Goal: Task Accomplishment & Management: Complete application form

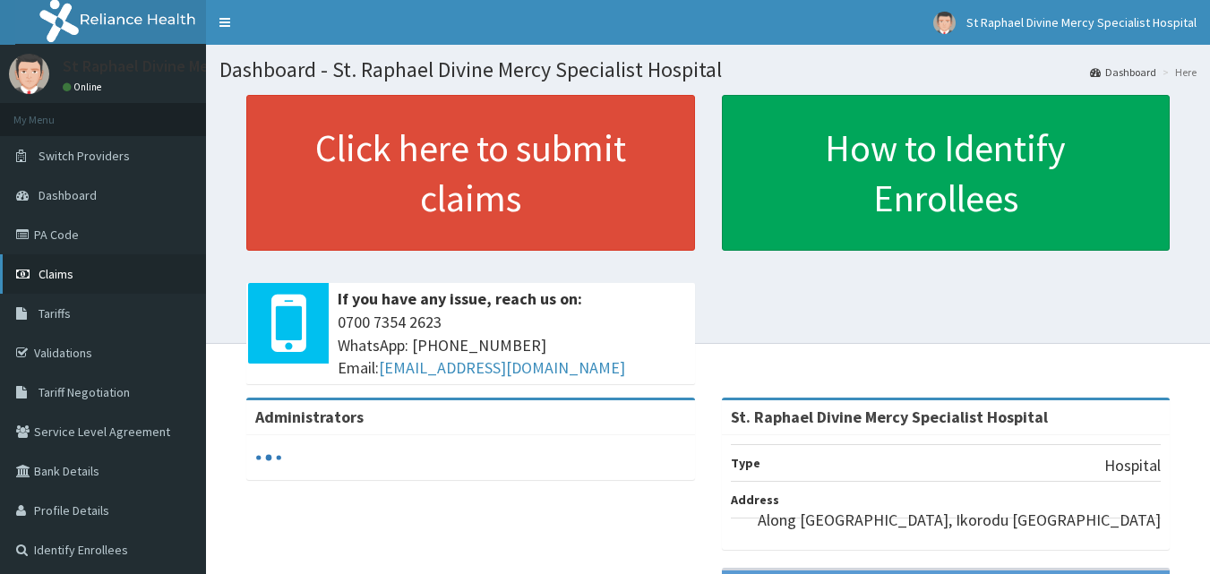
click at [65, 276] on span "Claims" at bounding box center [56, 274] width 35 height 16
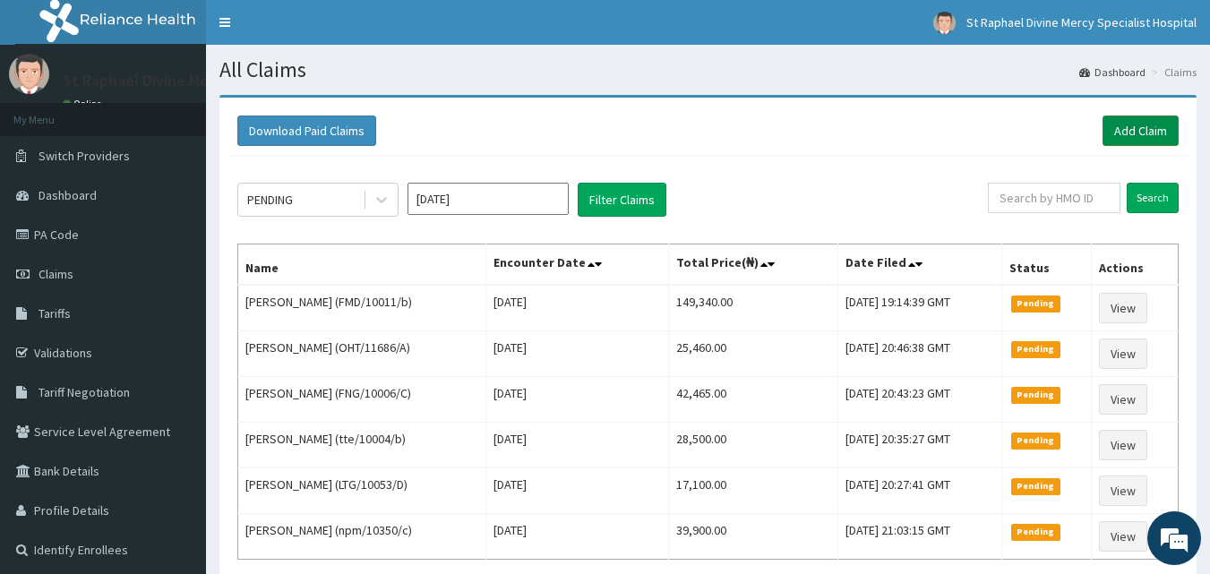
click at [1149, 137] on link "Add Claim" at bounding box center [1141, 131] width 76 height 30
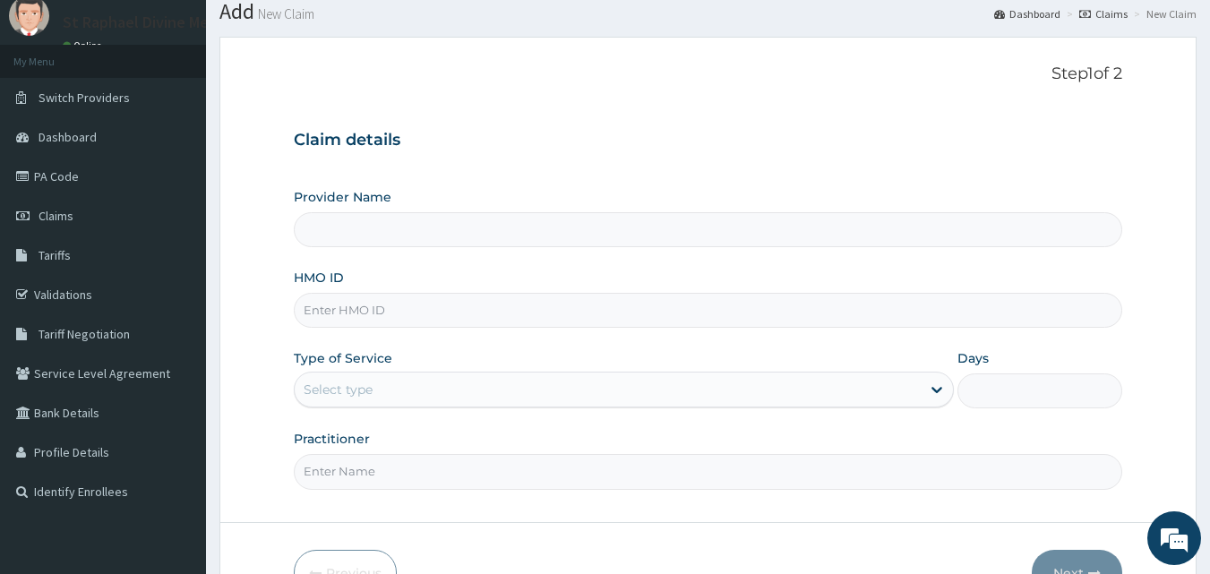
scroll to position [90, 0]
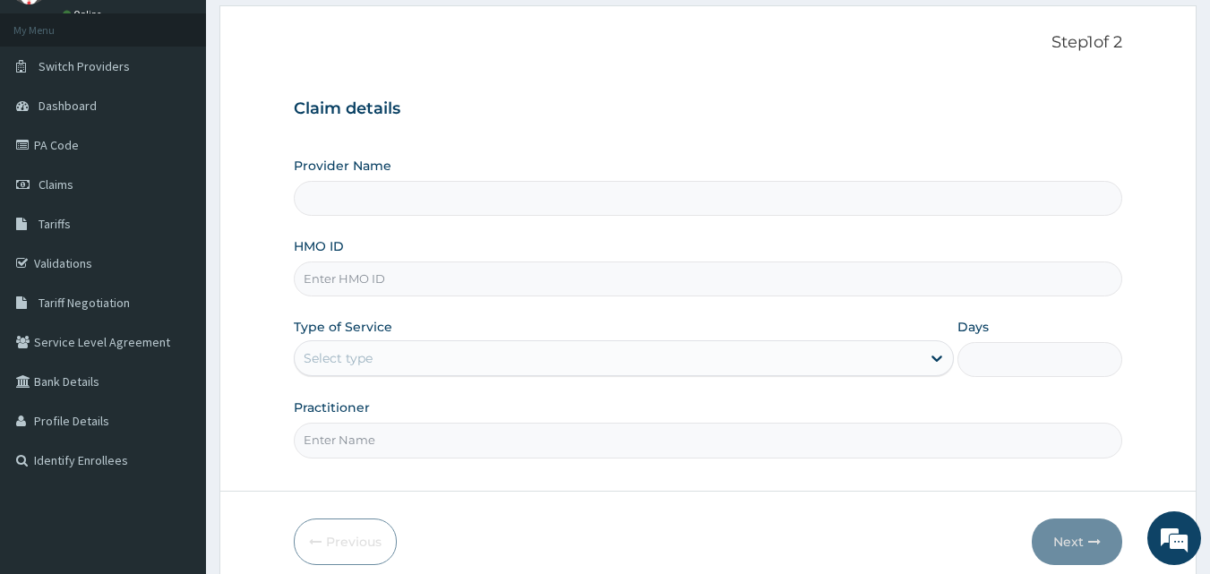
type input "St. Raphael Divine Mercy Specialist Hospital"
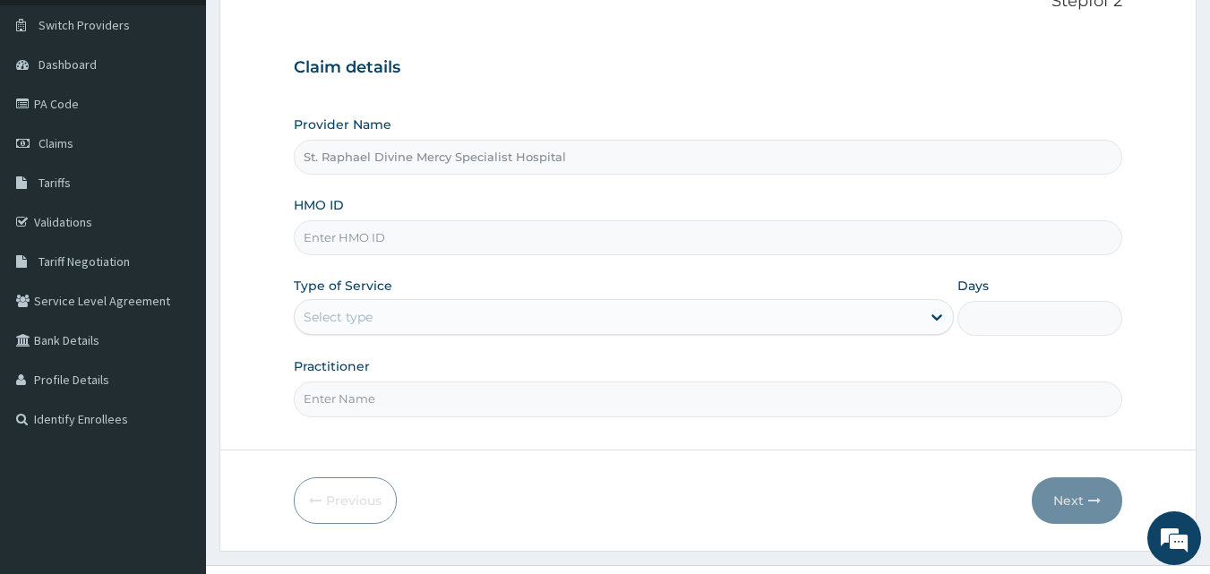
scroll to position [168, 0]
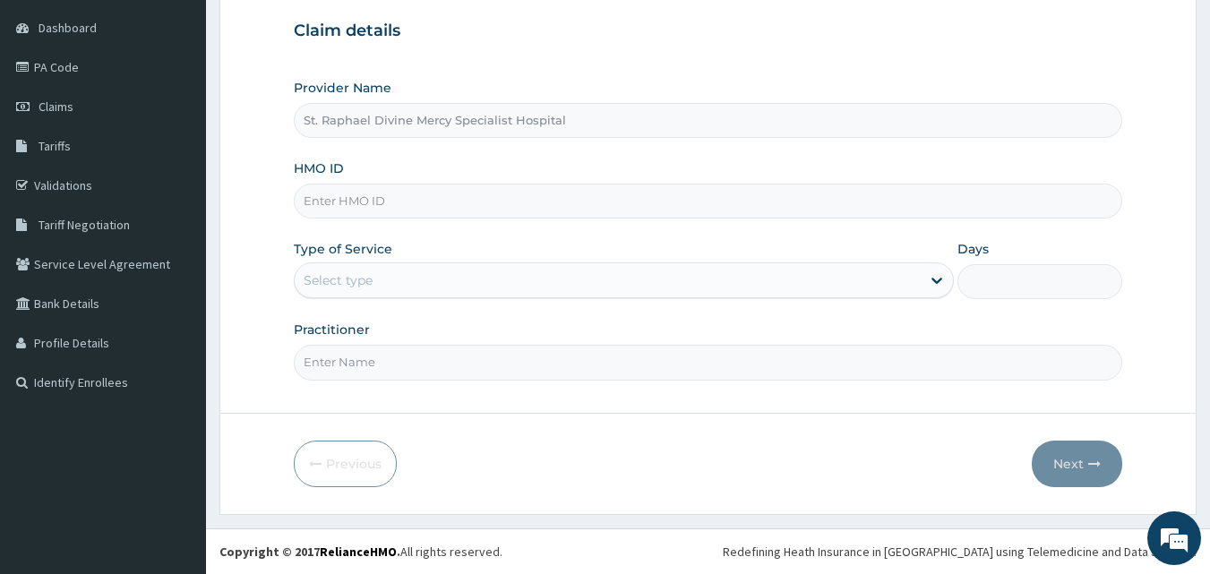
click at [394, 206] on input "HMO ID" at bounding box center [709, 201] width 830 height 35
type input "arm/10121/c"
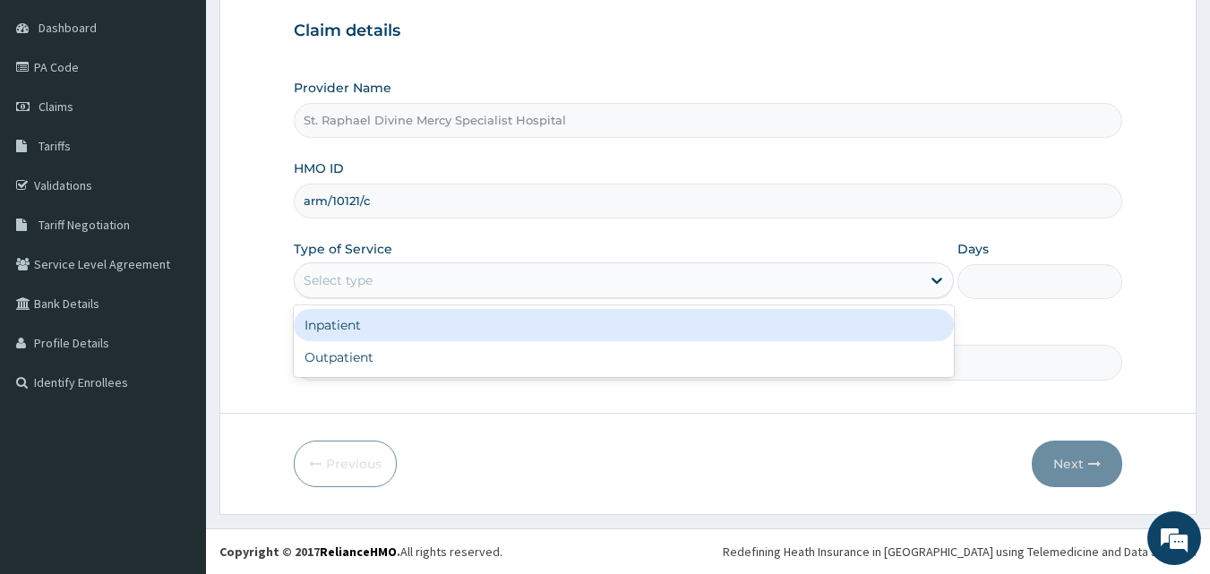
click at [403, 282] on div "Select type" at bounding box center [608, 280] width 626 height 29
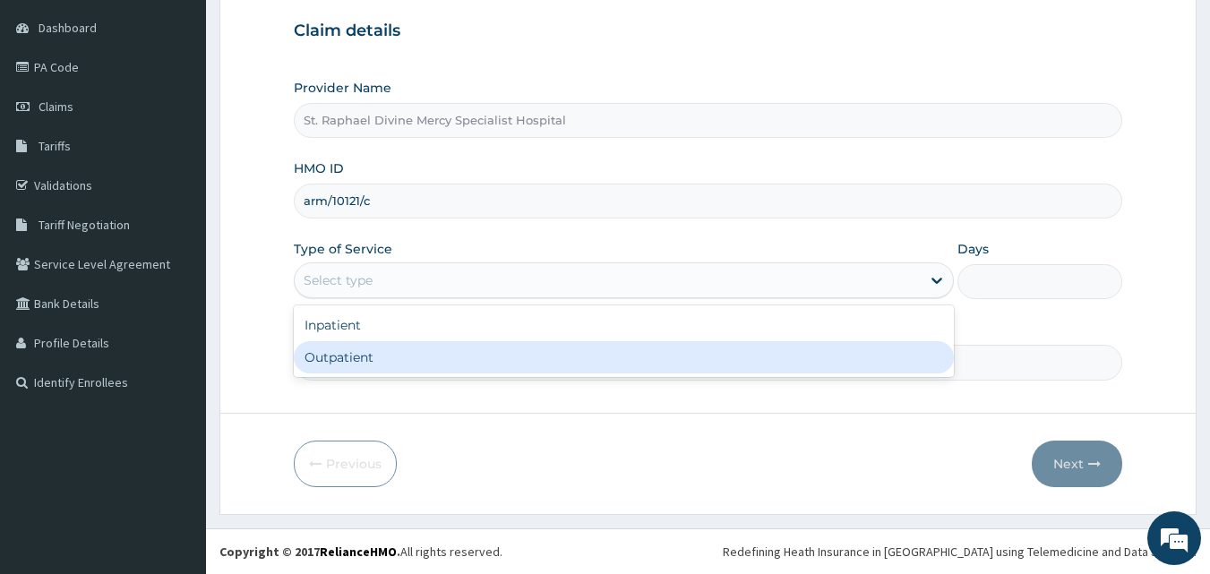
click at [358, 357] on div "Outpatient" at bounding box center [624, 357] width 660 height 32
type input "1"
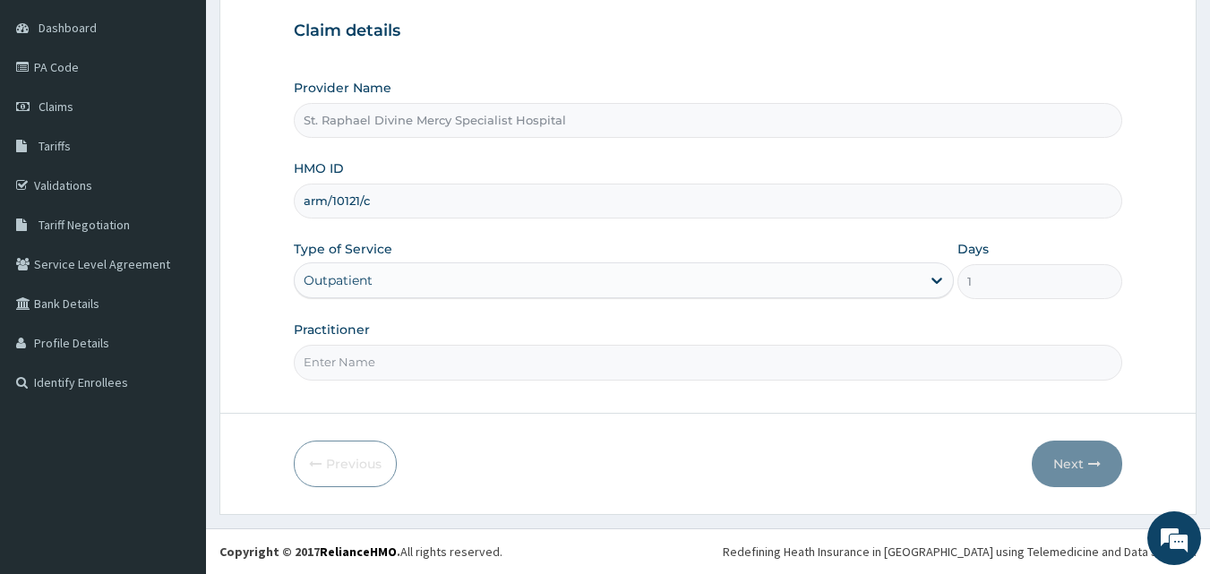
click at [391, 372] on input "Practitioner" at bounding box center [709, 362] width 830 height 35
type input "[PERSON_NAME] O."
click at [1068, 465] on button "Next" at bounding box center [1077, 464] width 90 height 47
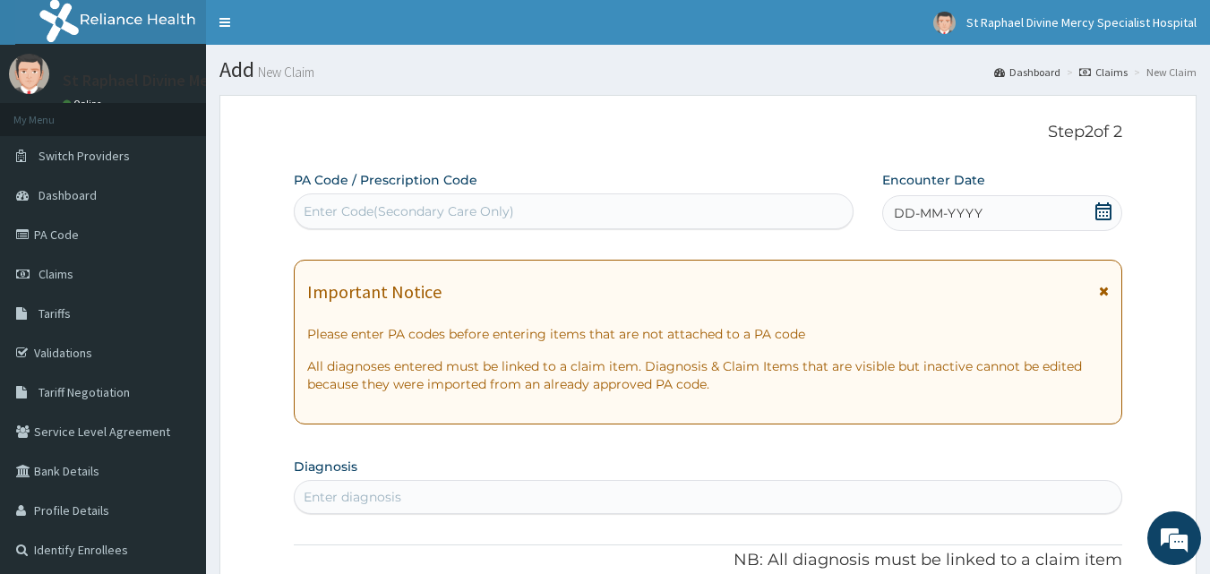
click at [1100, 214] on icon at bounding box center [1104, 211] width 18 height 18
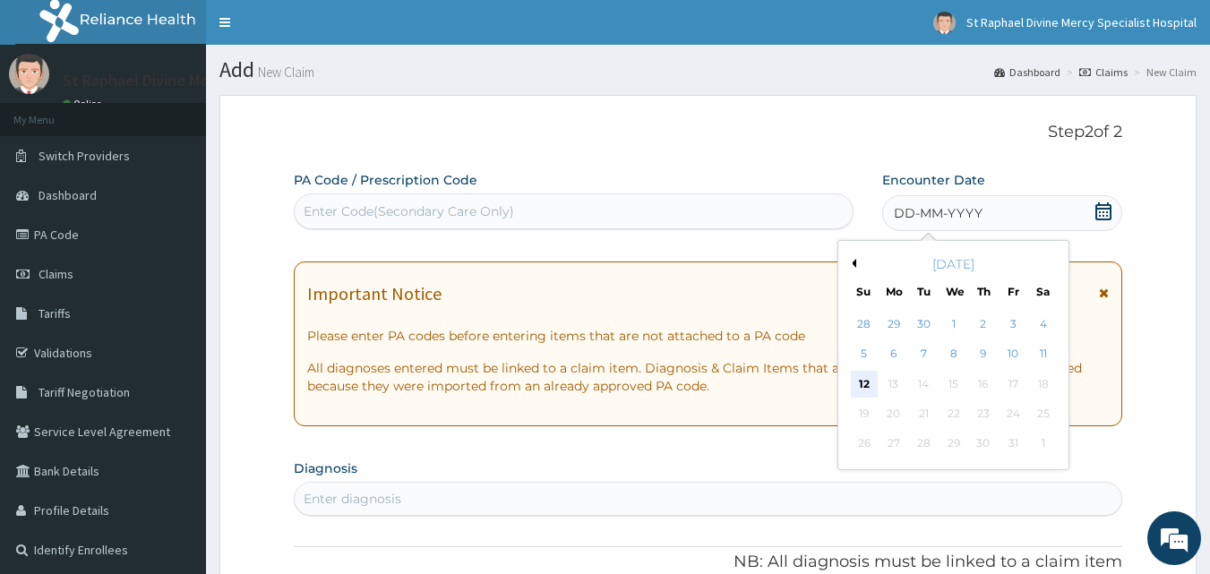
click at [868, 381] on div "12" at bounding box center [864, 384] width 27 height 27
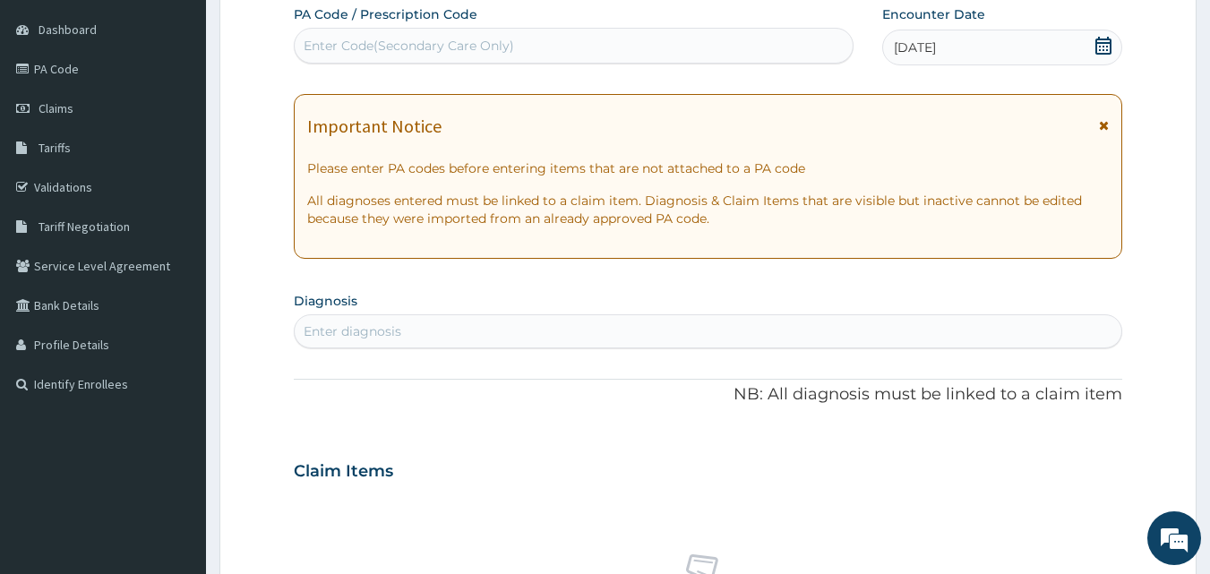
scroll to position [179, 0]
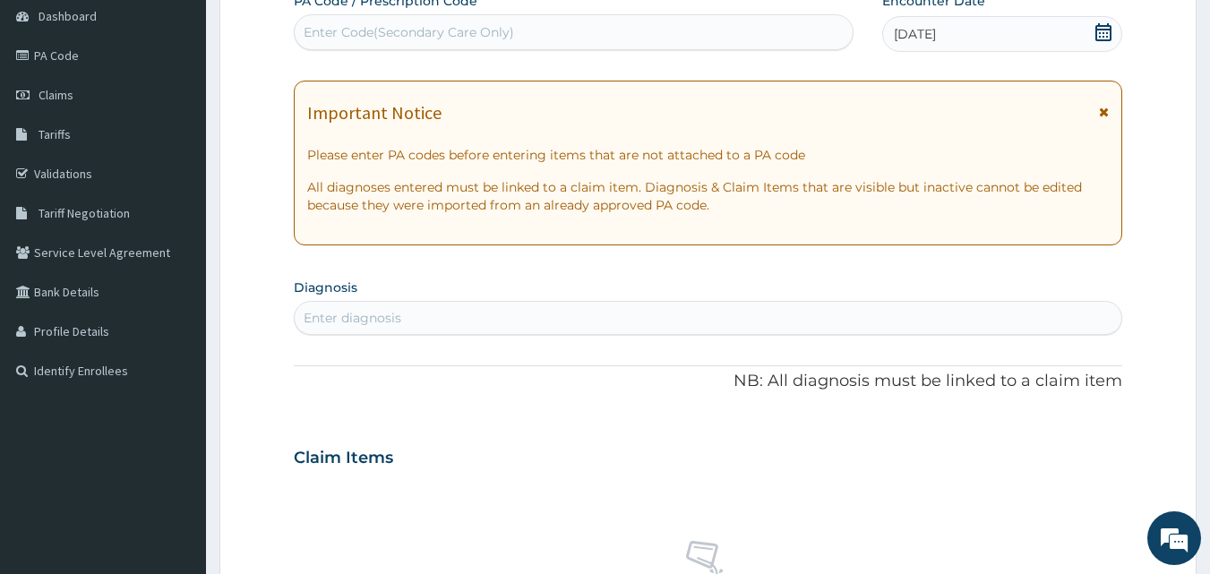
click at [1099, 112] on icon at bounding box center [1104, 112] width 10 height 13
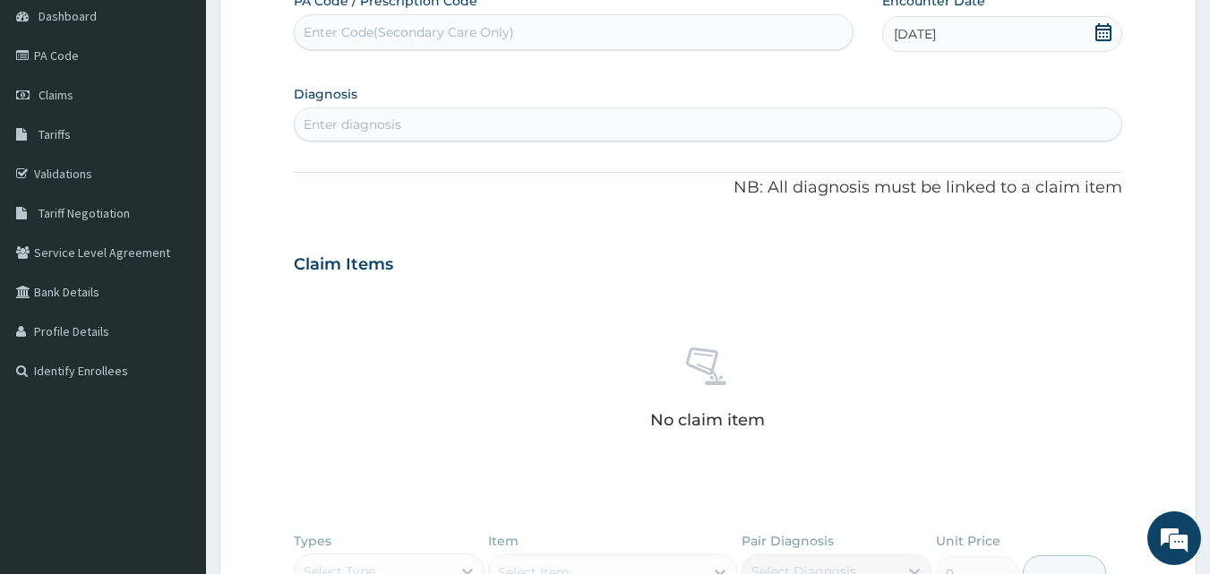
click at [444, 120] on div "Enter diagnosis" at bounding box center [709, 124] width 828 height 29
type input "c"
paste input "h"
type input "h"
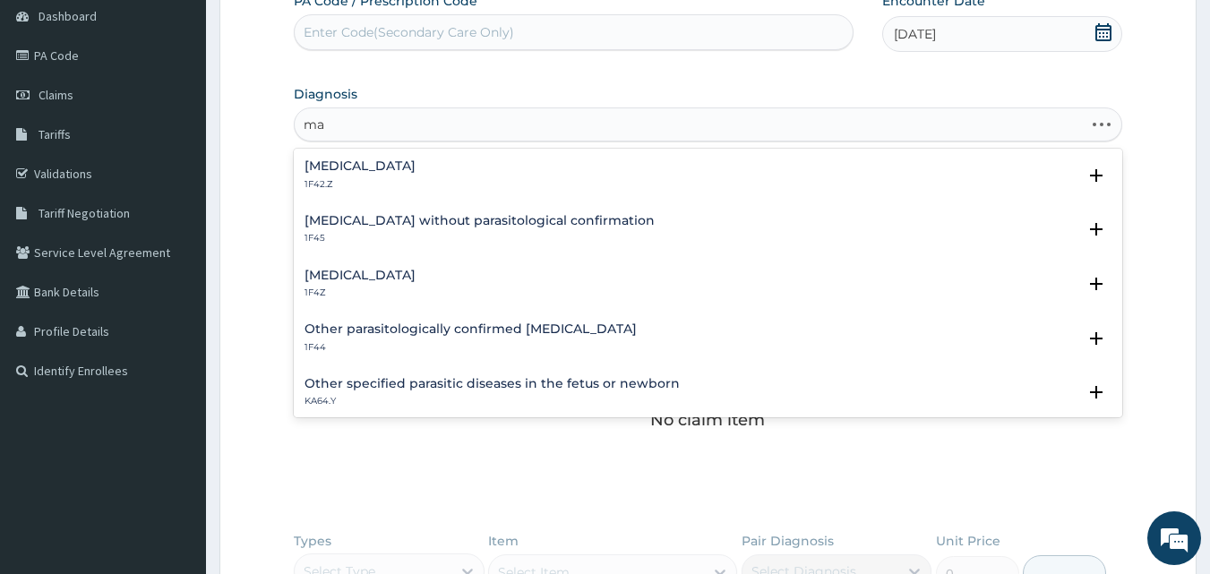
type input "m"
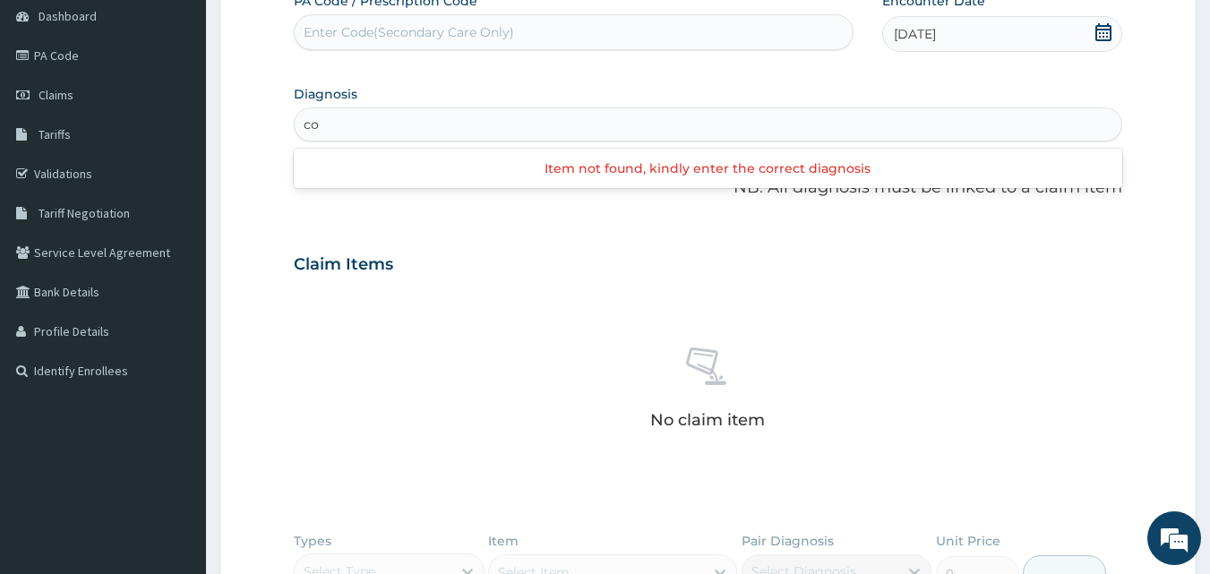
type input "c"
type input "resolvin"
type input "pink ey"
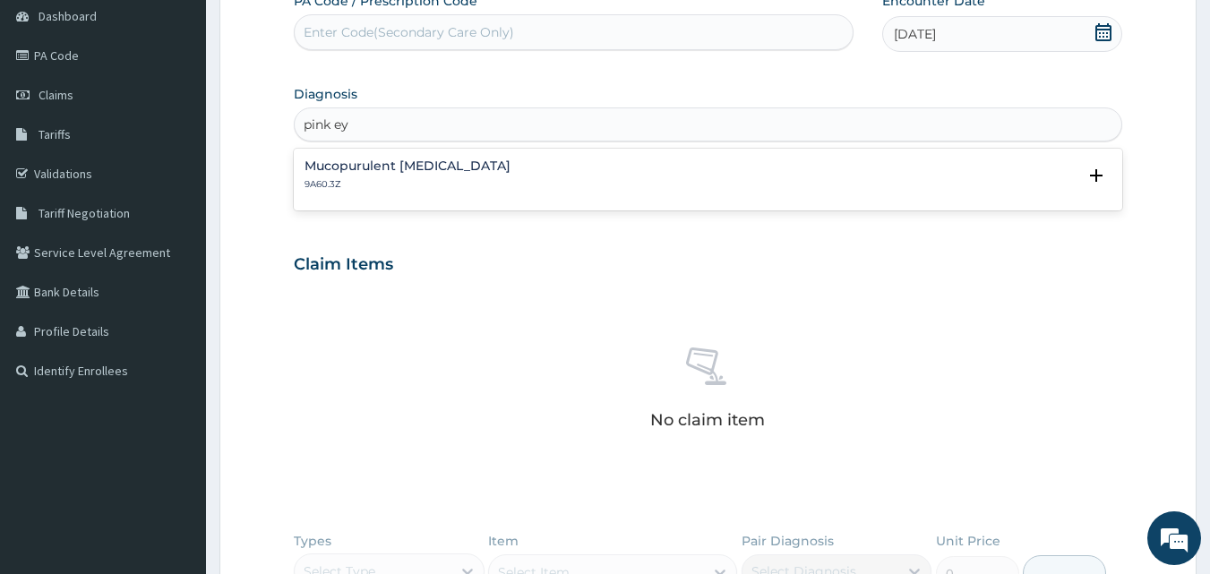
click at [430, 169] on h4 "Mucopurulent [MEDICAL_DATA]" at bounding box center [408, 165] width 206 height 13
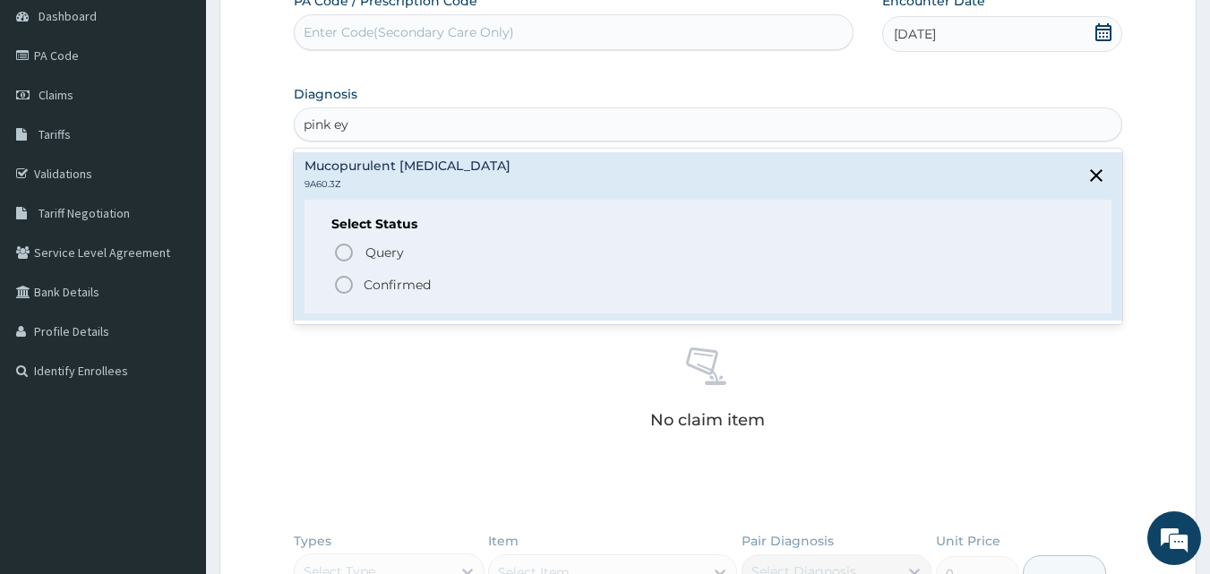
click at [339, 285] on icon "status option filled" at bounding box center [344, 285] width 22 height 22
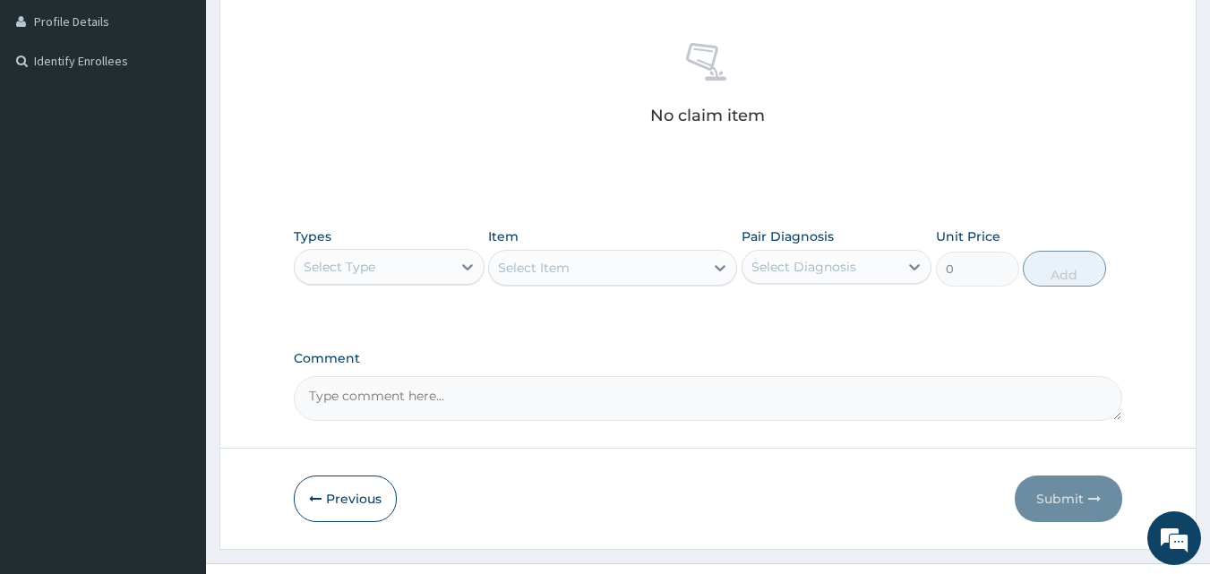
scroll to position [524, 0]
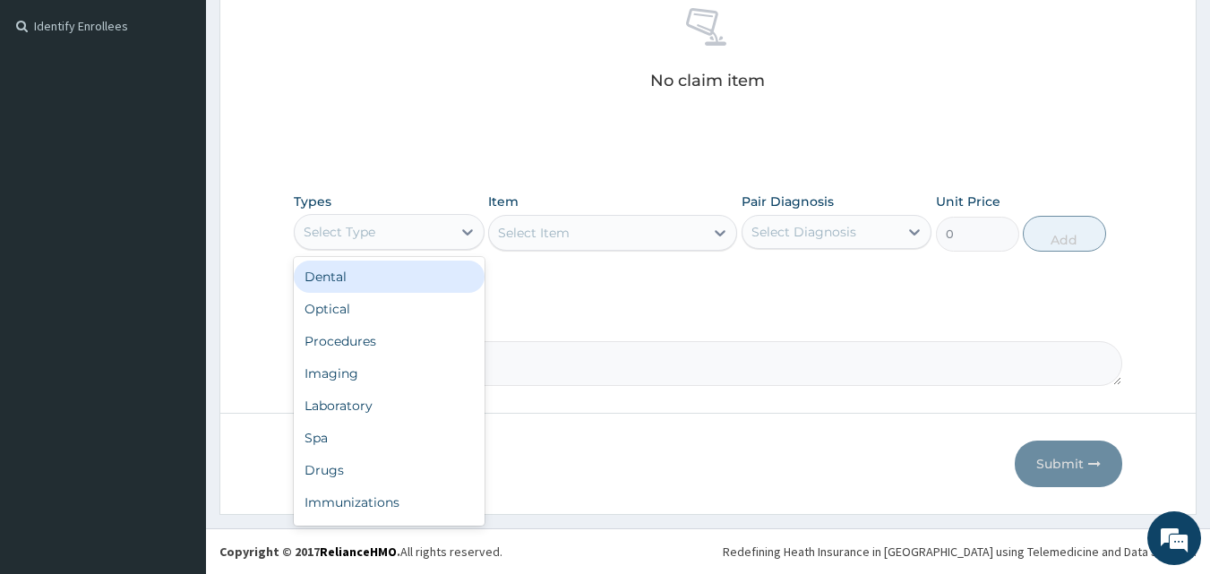
click at [429, 241] on div "Select Type" at bounding box center [373, 232] width 157 height 29
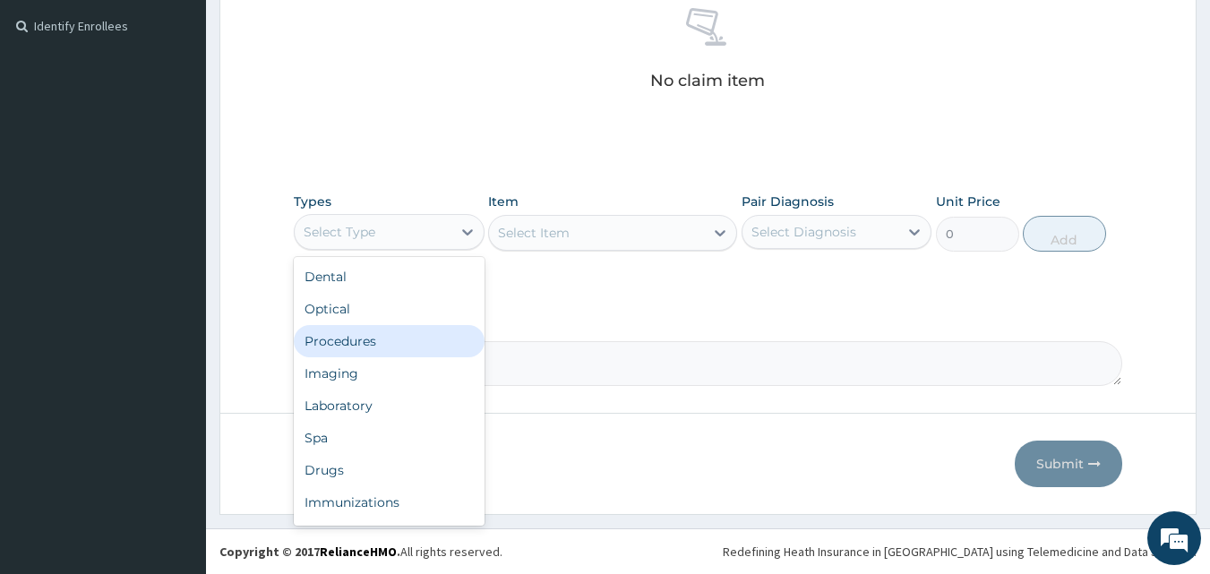
click at [400, 340] on div "Procedures" at bounding box center [389, 341] width 191 height 32
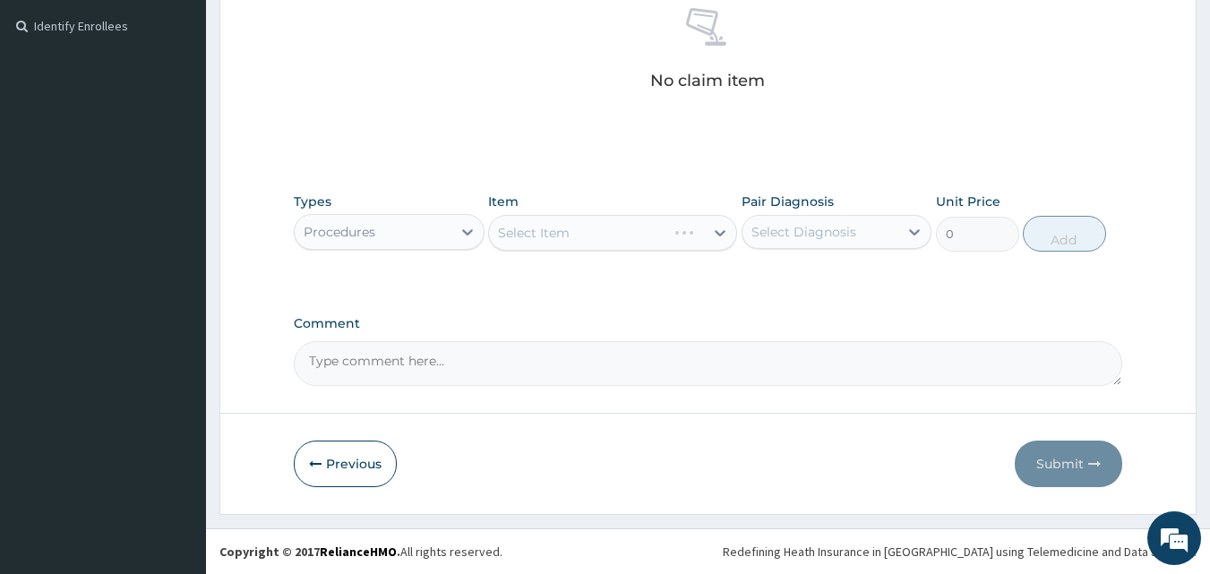
click at [612, 228] on div "Select Item" at bounding box center [612, 233] width 249 height 36
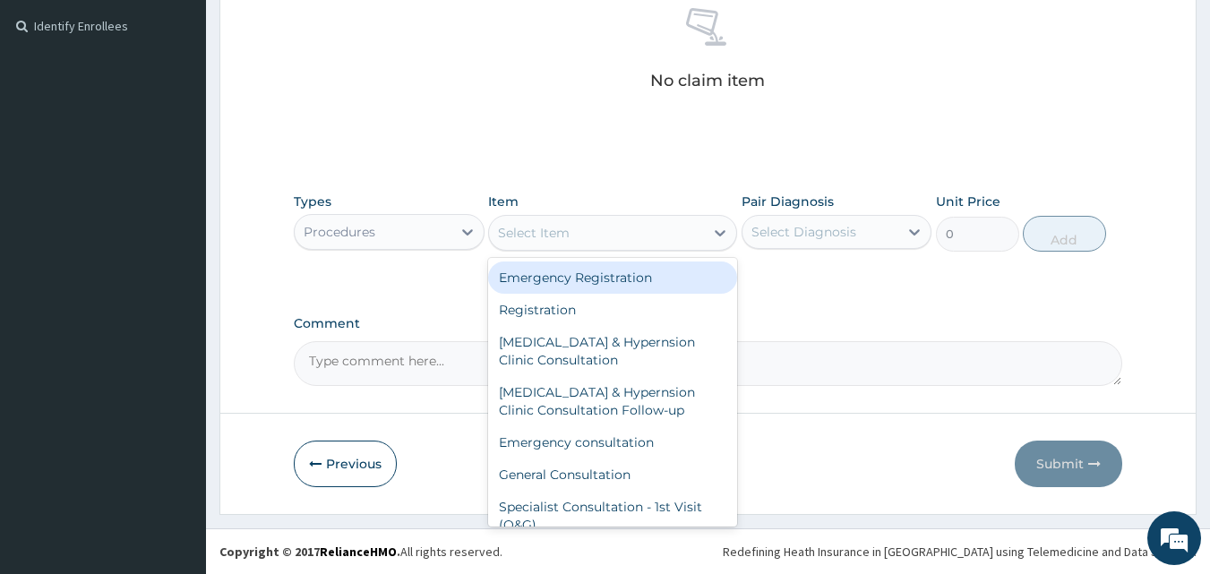
click at [510, 231] on div "Select Item" at bounding box center [534, 233] width 72 height 18
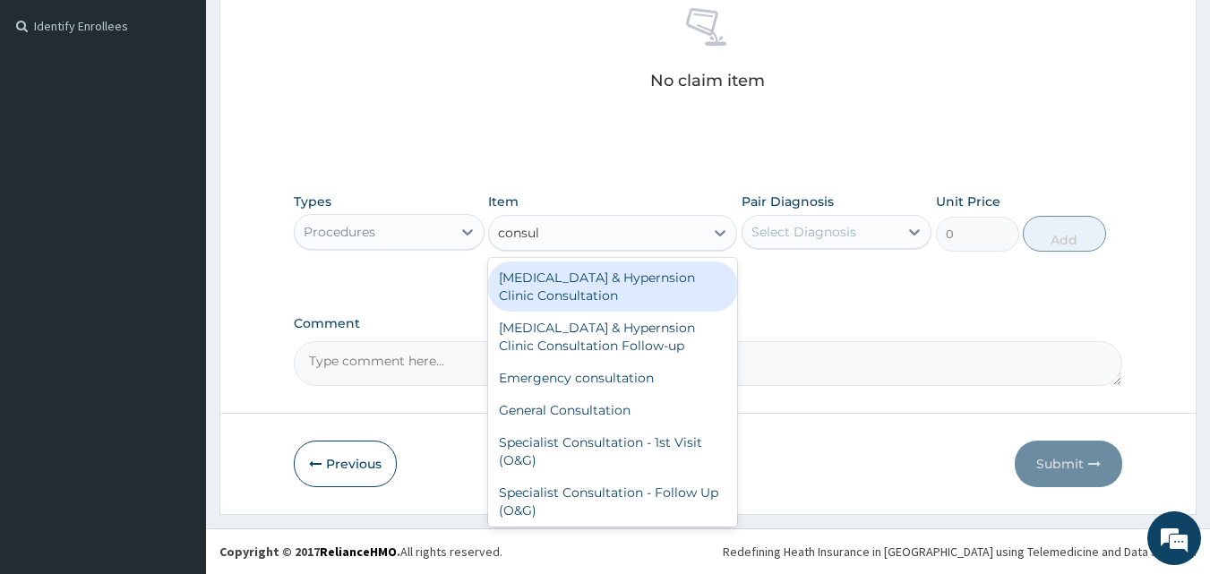
type input "consult"
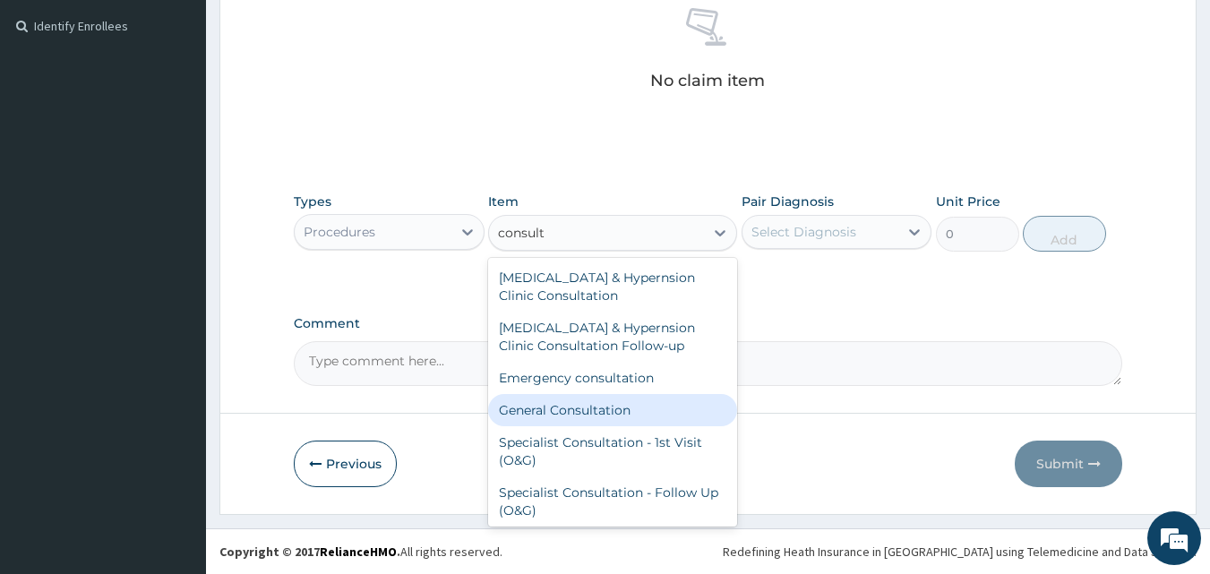
click at [580, 410] on div "General Consultation" at bounding box center [612, 410] width 249 height 32
type input "4750"
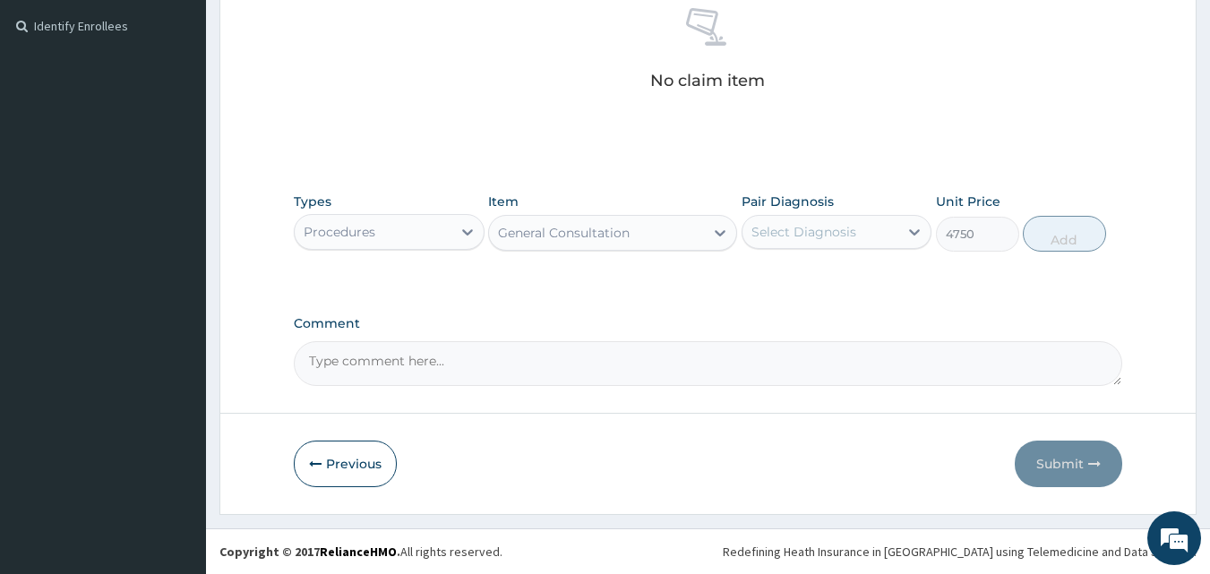
click at [821, 235] on div "Select Diagnosis" at bounding box center [804, 232] width 105 height 18
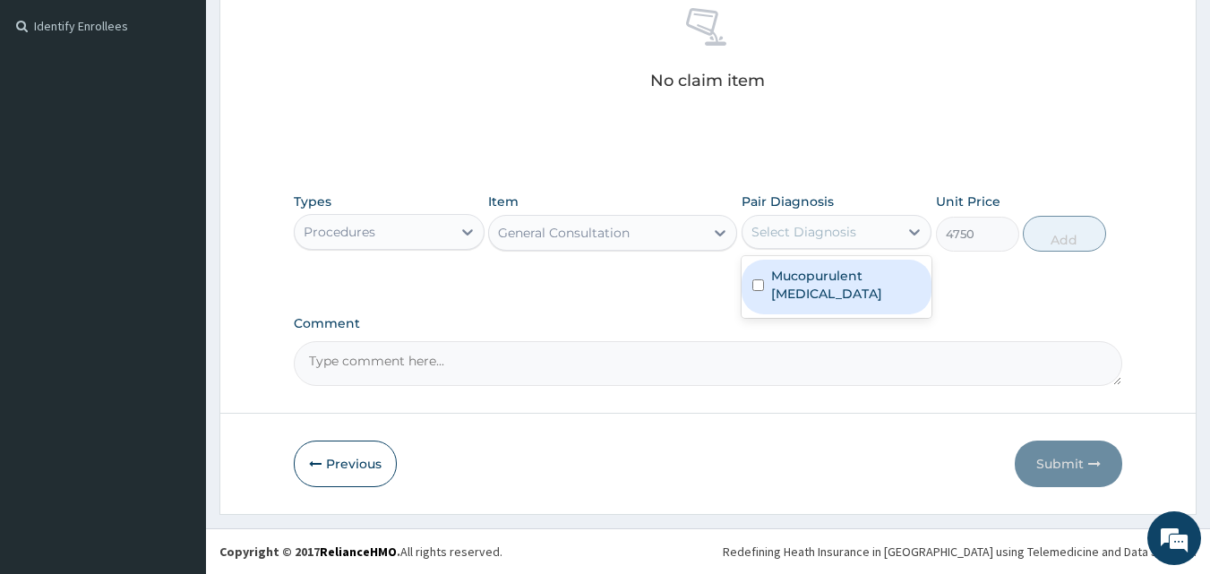
click at [755, 288] on div "Mucopurulent [MEDICAL_DATA]" at bounding box center [837, 287] width 191 height 55
checkbox input "true"
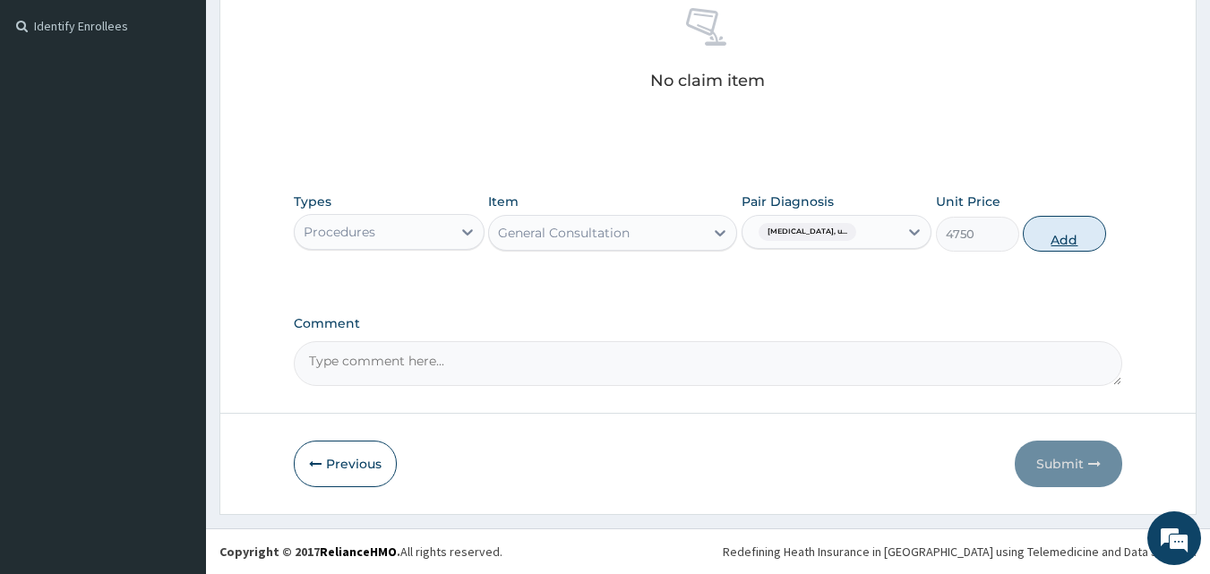
click at [1061, 240] on button "Add" at bounding box center [1064, 234] width 83 height 36
type input "0"
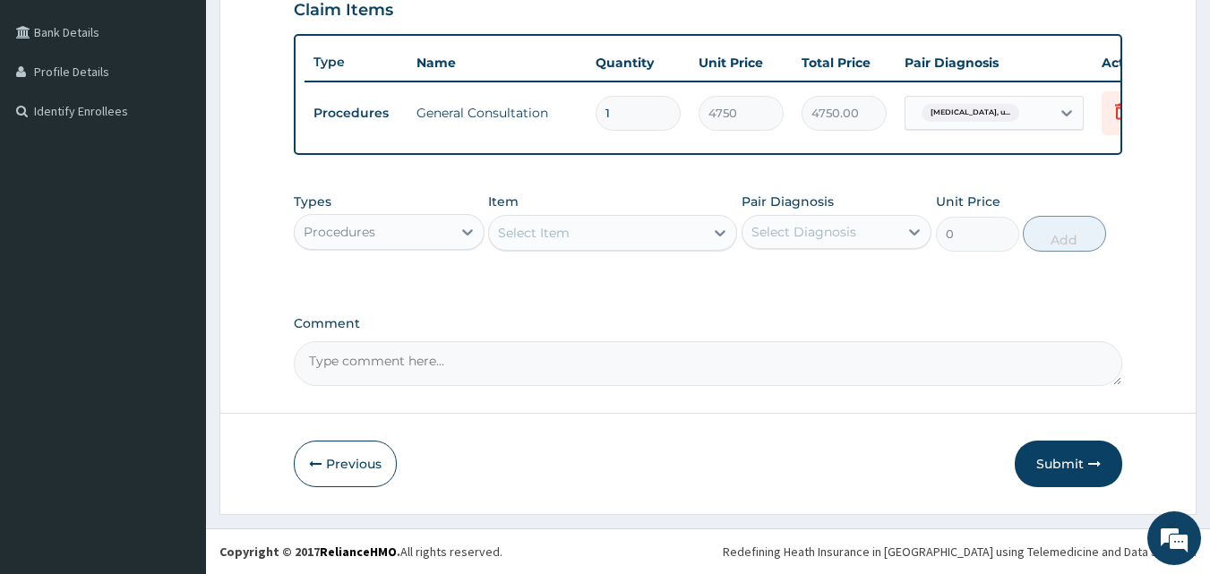
click at [359, 224] on div "Procedures" at bounding box center [340, 232] width 72 height 18
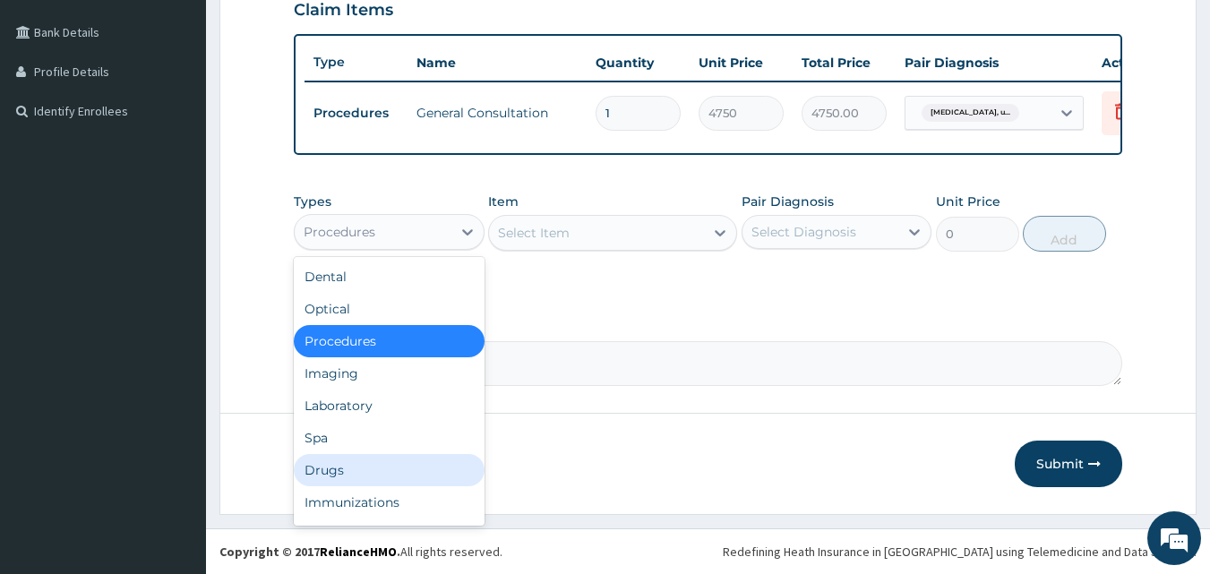
click at [360, 469] on div "Drugs" at bounding box center [389, 470] width 191 height 32
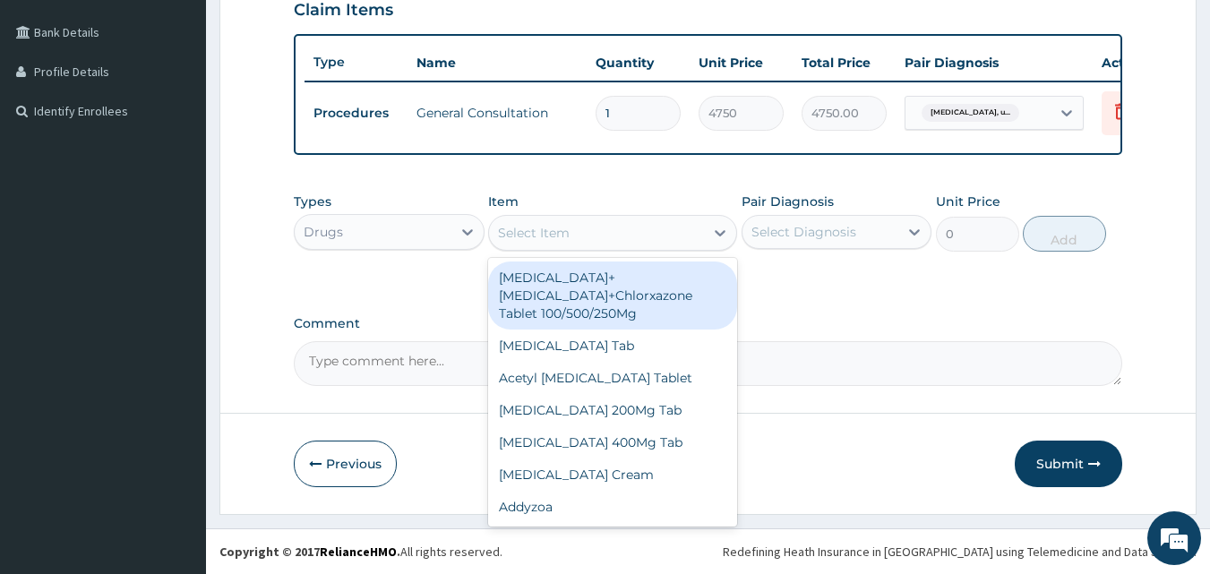
click at [566, 226] on div "Select Item" at bounding box center [534, 233] width 72 height 18
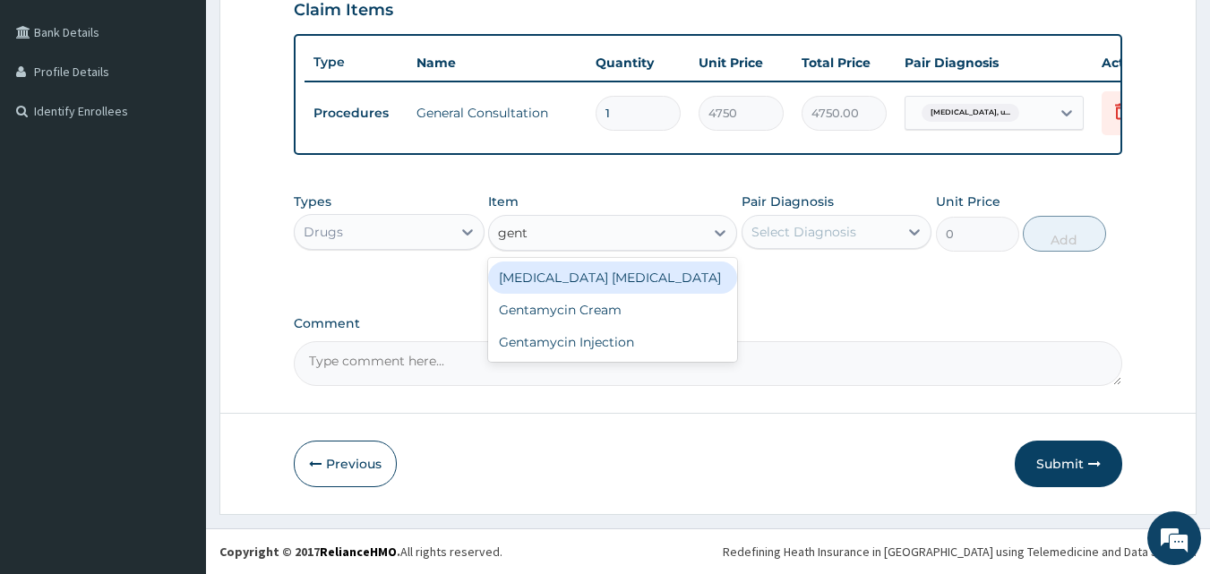
type input "genta"
click at [593, 272] on div "[MEDICAL_DATA] [MEDICAL_DATA]" at bounding box center [612, 278] width 249 height 32
type input "1425"
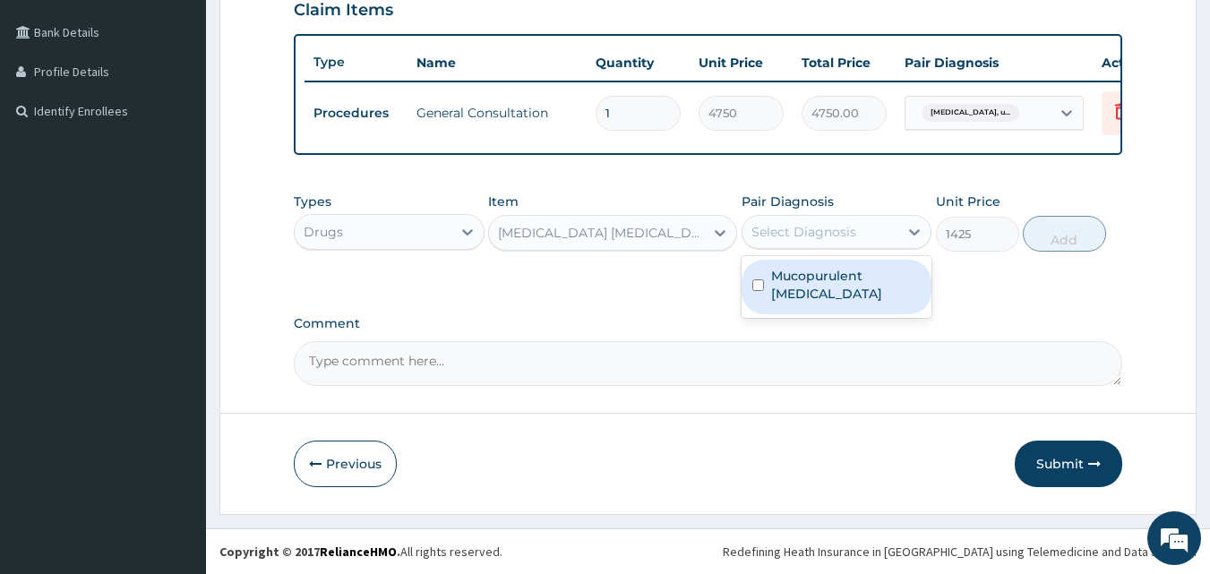
click at [775, 237] on div "Select Diagnosis" at bounding box center [804, 232] width 105 height 18
click at [759, 291] on input "checkbox" at bounding box center [759, 286] width 12 height 12
checkbox input "true"
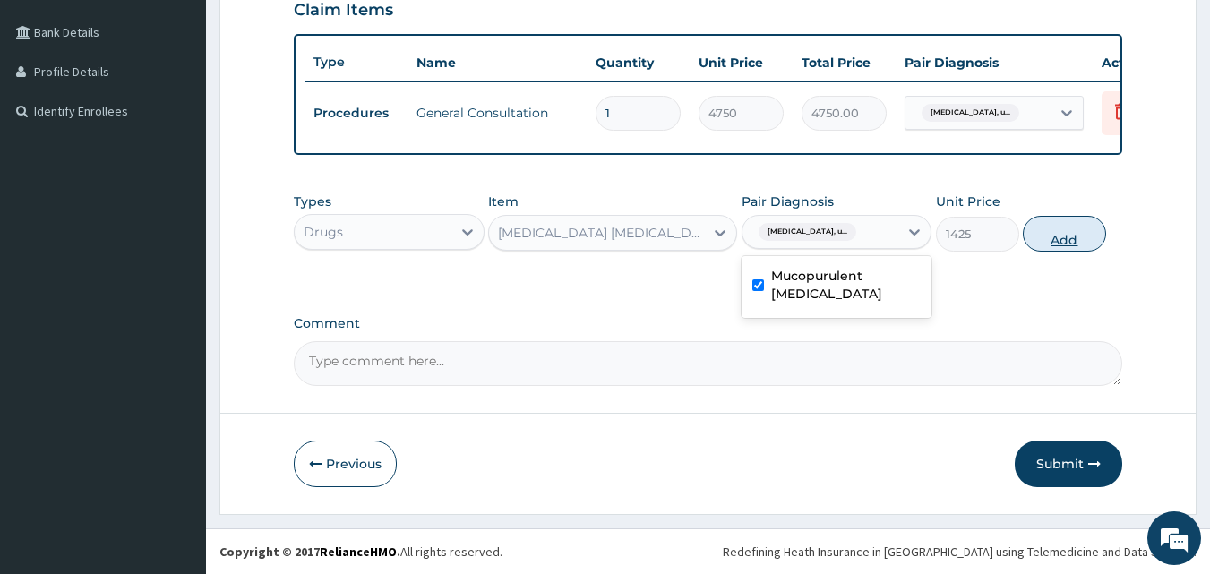
click at [1068, 237] on button "Add" at bounding box center [1064, 234] width 83 height 36
type input "0"
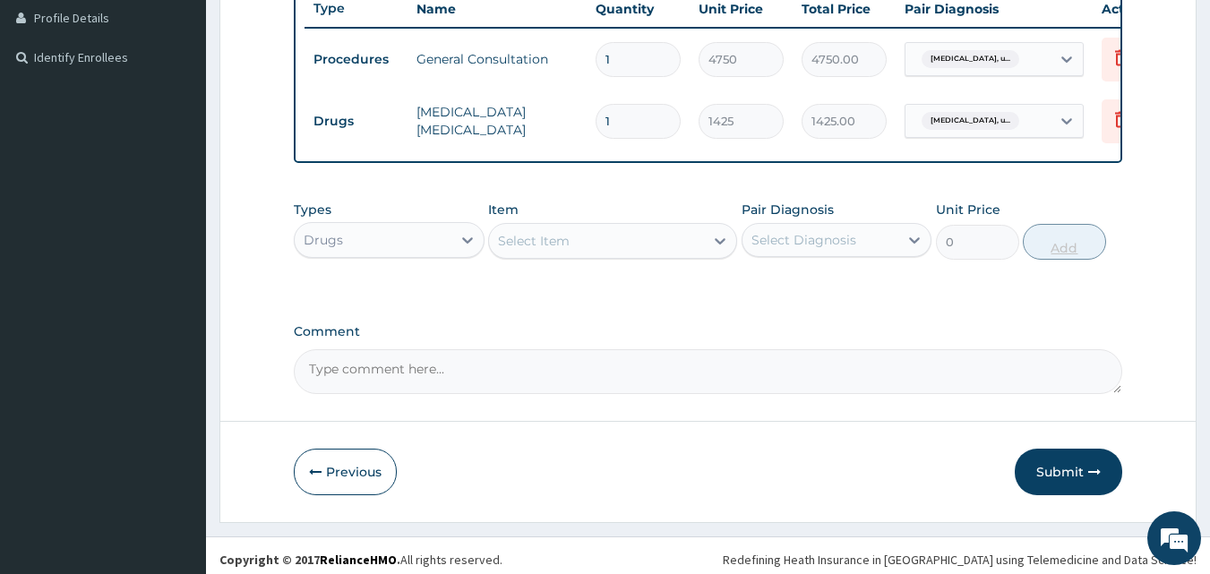
scroll to position [514, 0]
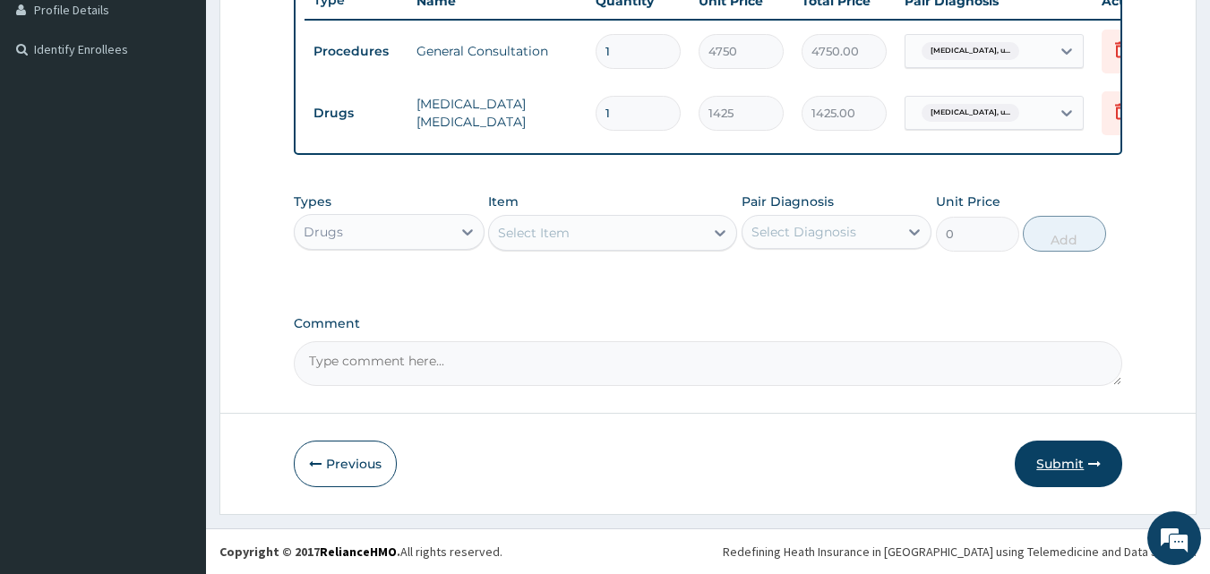
click at [1072, 465] on button "Submit" at bounding box center [1069, 464] width 108 height 47
